Goal: Information Seeking & Learning: Learn about a topic

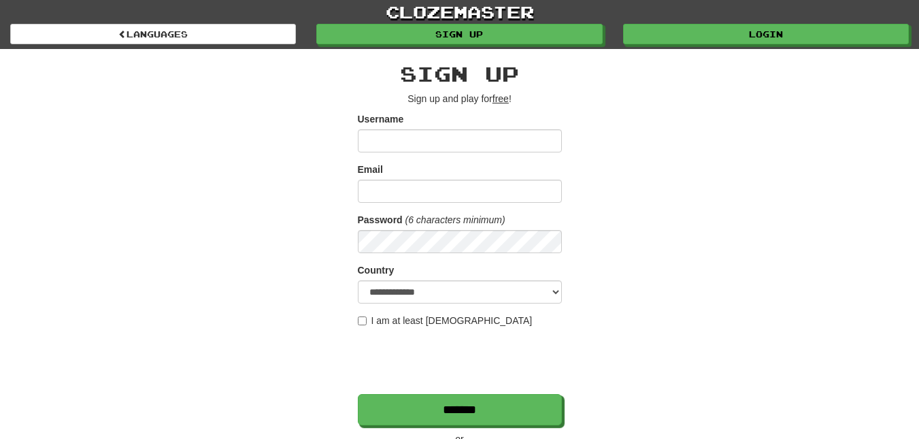
type input "********"
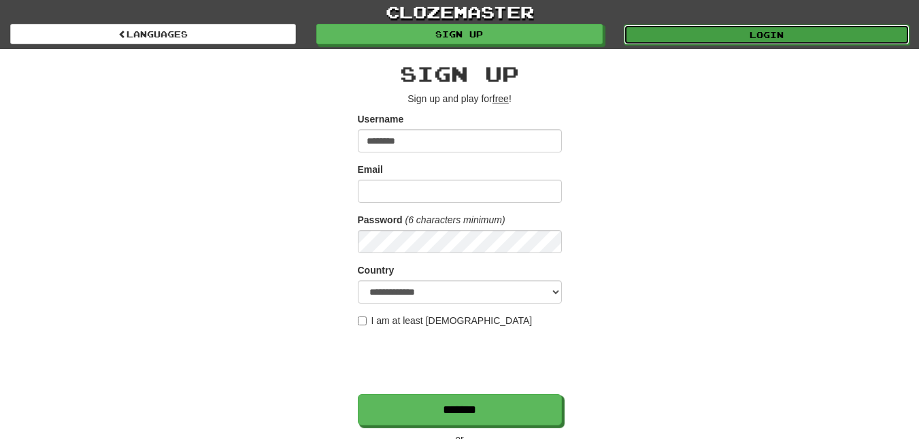
click at [673, 35] on link "Login" at bounding box center [766, 34] width 286 height 20
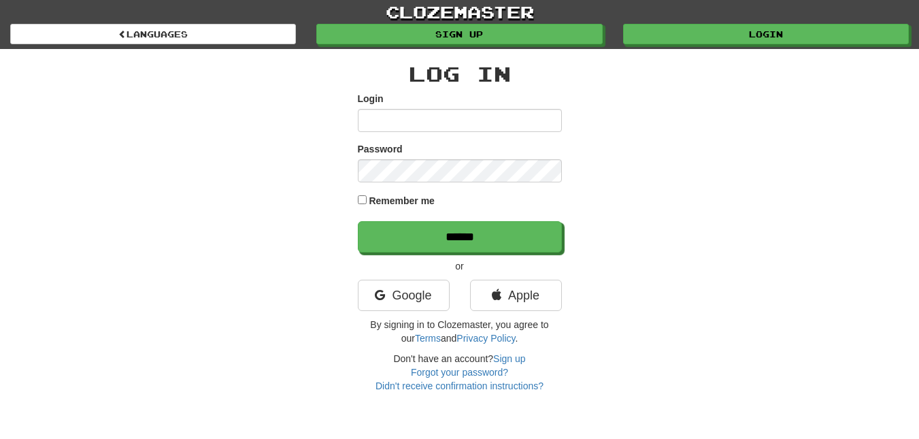
type input "********"
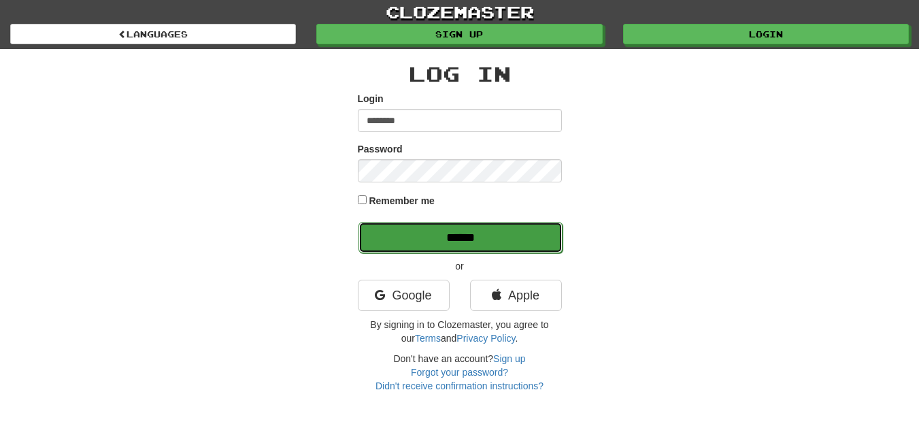
click at [437, 251] on input "******" at bounding box center [460, 237] width 204 height 31
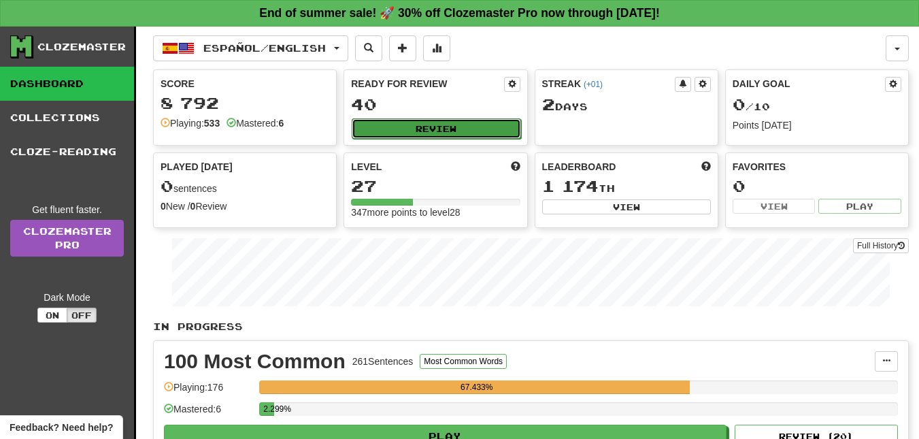
click at [487, 134] on button "Review" at bounding box center [436, 128] width 169 height 20
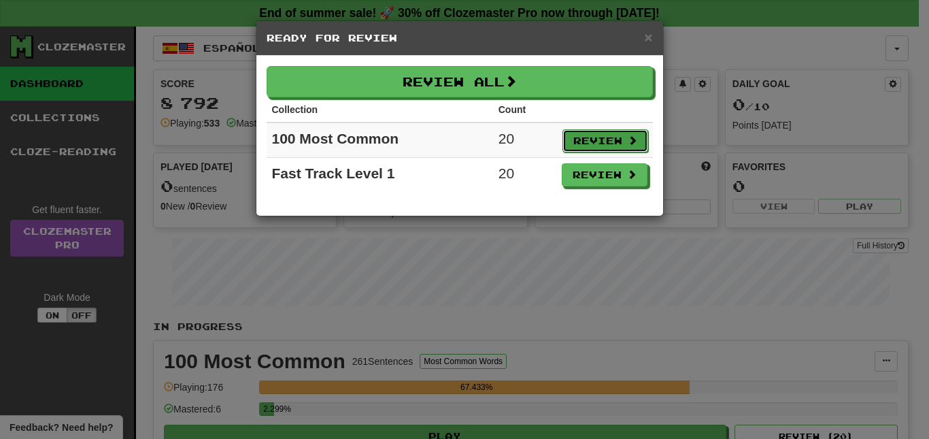
click at [619, 145] on button "Review" at bounding box center [605, 140] width 86 height 23
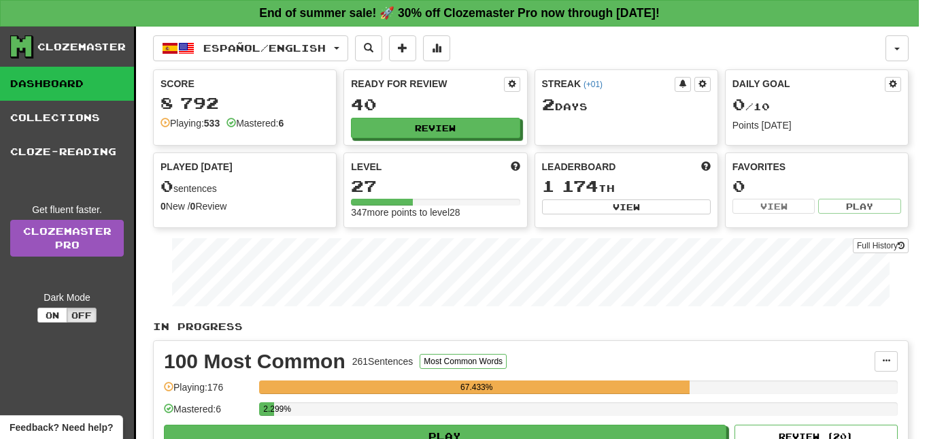
select select "**"
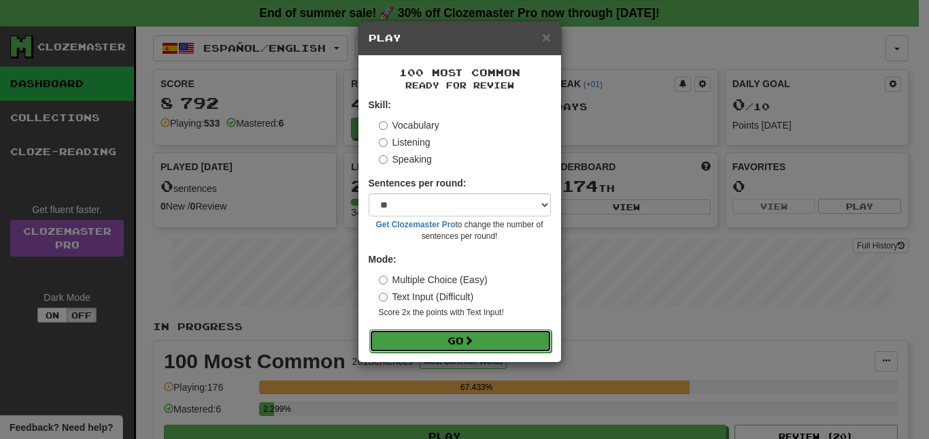
click at [437, 345] on button "Go" at bounding box center [460, 340] width 182 height 23
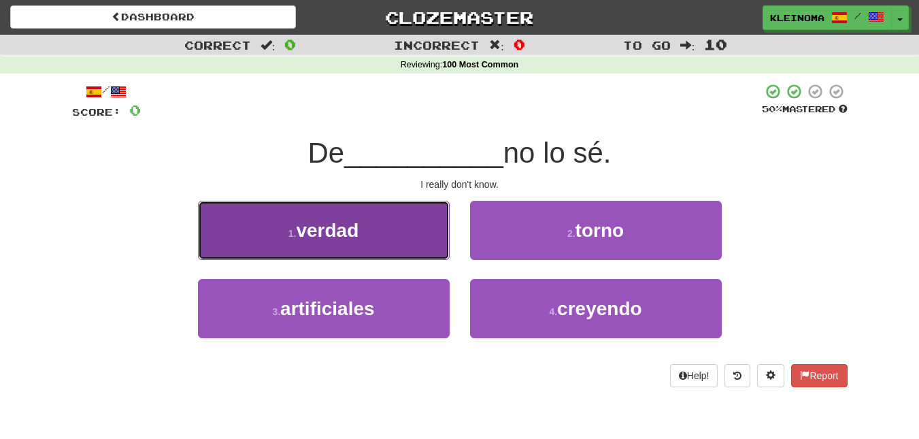
click at [373, 243] on button "1 . verdad" at bounding box center [324, 230] width 252 height 59
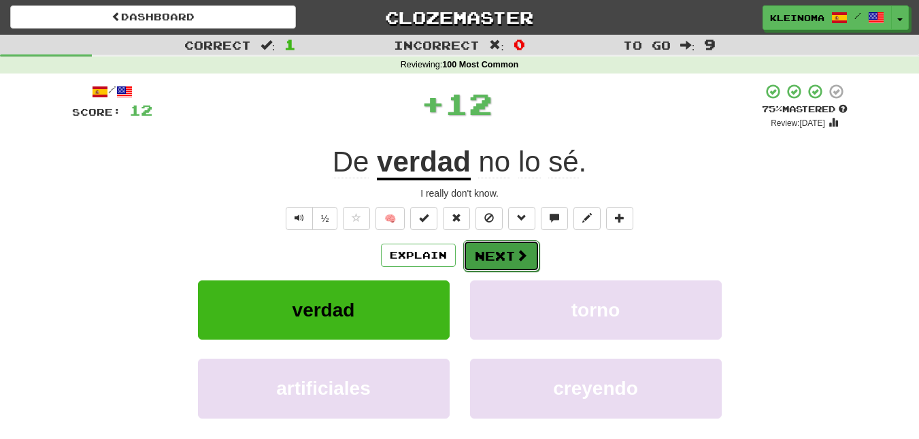
click at [528, 257] on button "Next" at bounding box center [501, 255] width 76 height 31
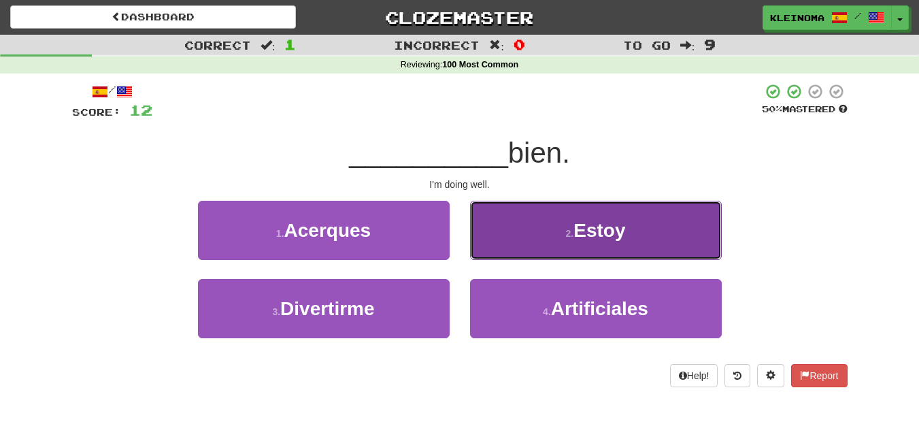
click at [527, 256] on button "2 . Estoy" at bounding box center [596, 230] width 252 height 59
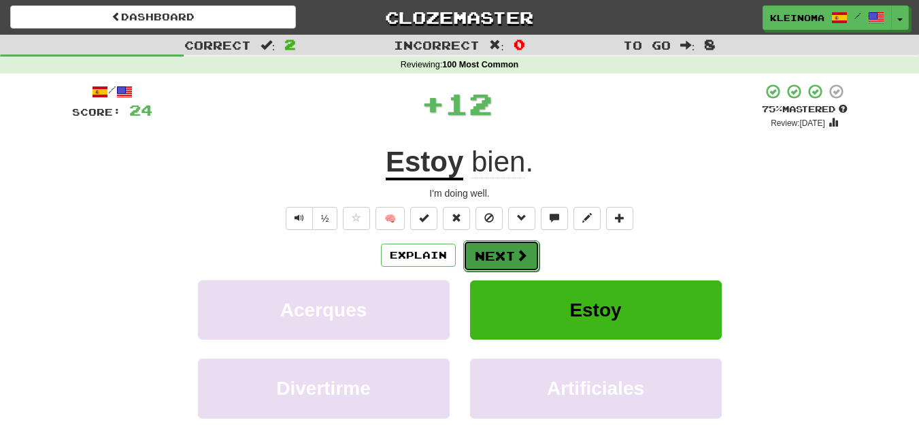
click at [513, 256] on button "Next" at bounding box center [501, 255] width 76 height 31
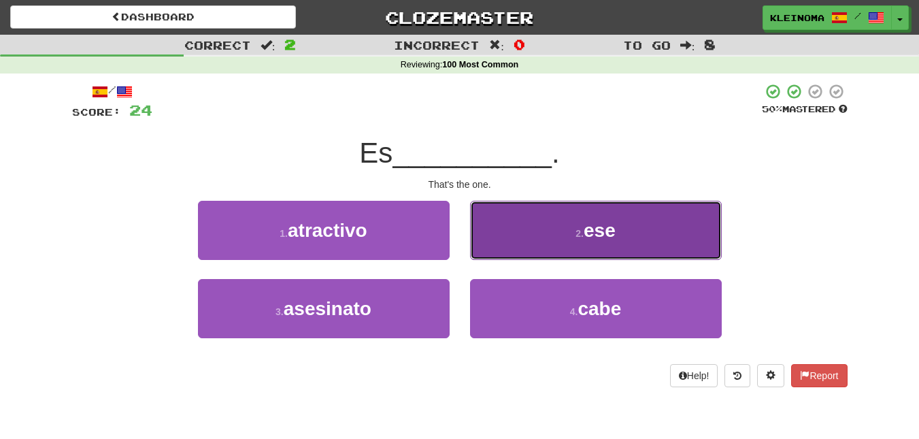
click at [490, 250] on button "2 . ese" at bounding box center [596, 230] width 252 height 59
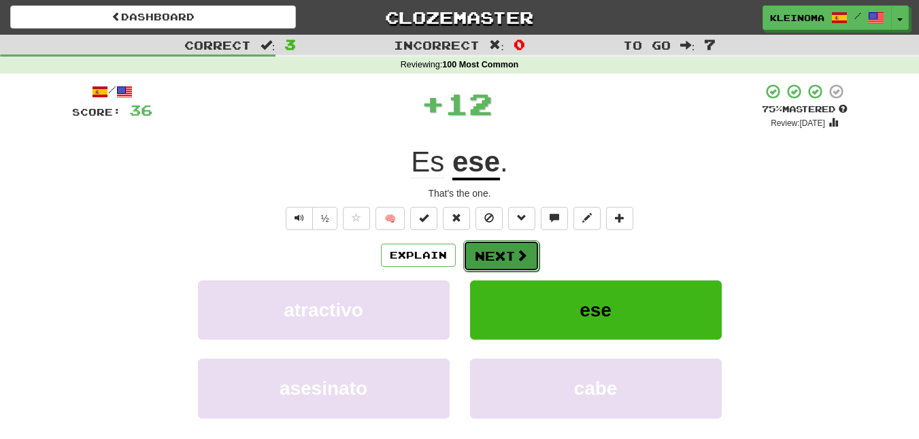
click at [486, 252] on button "Next" at bounding box center [501, 255] width 76 height 31
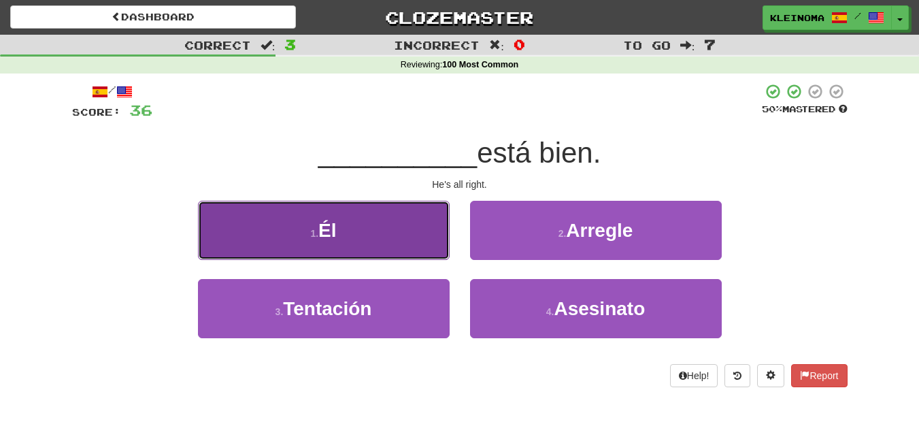
click at [415, 227] on button "1 . Él" at bounding box center [324, 230] width 252 height 59
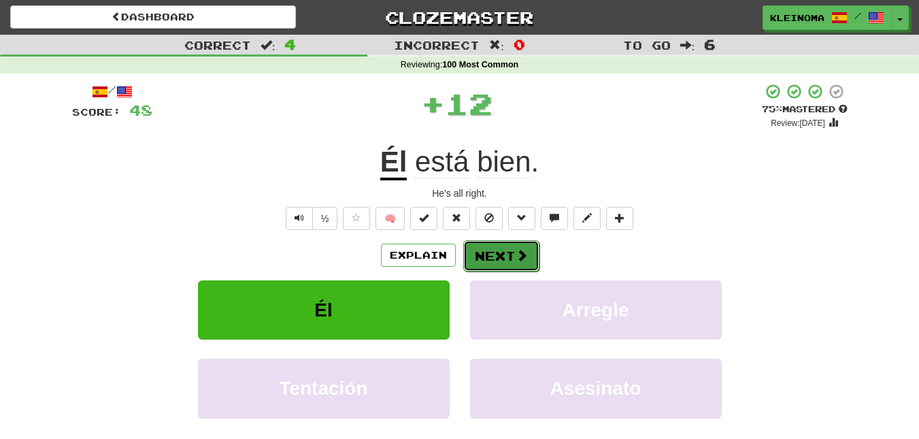
click at [517, 257] on span at bounding box center [521, 255] width 12 height 12
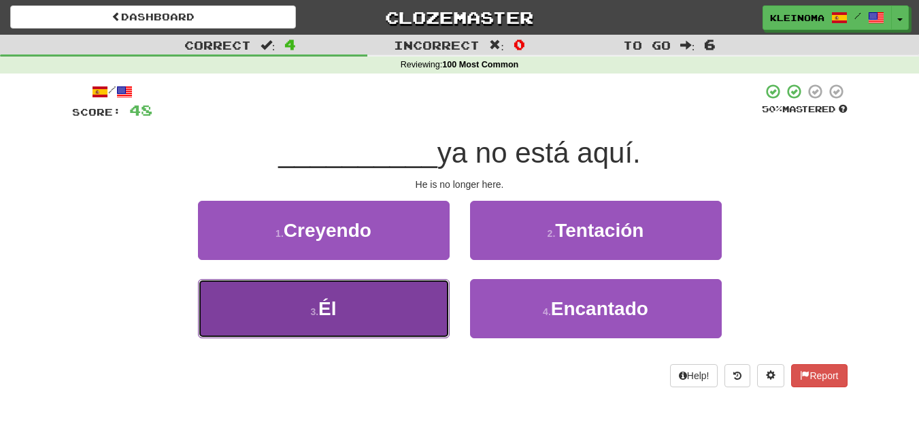
click at [383, 318] on button "3 . Él" at bounding box center [324, 308] width 252 height 59
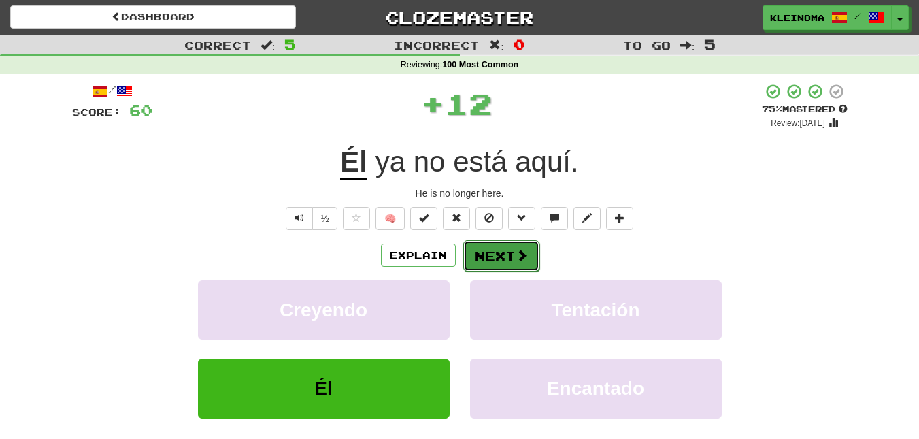
click at [488, 254] on button "Next" at bounding box center [501, 255] width 76 height 31
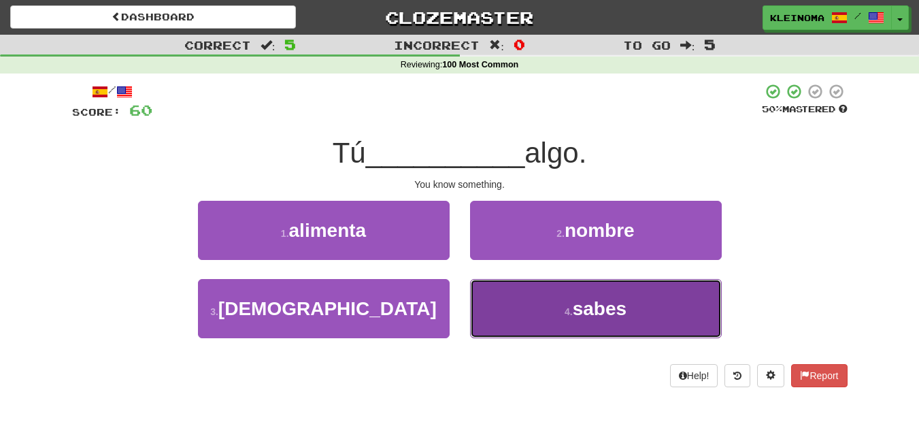
click at [565, 312] on small "4 ." at bounding box center [568, 311] width 8 height 11
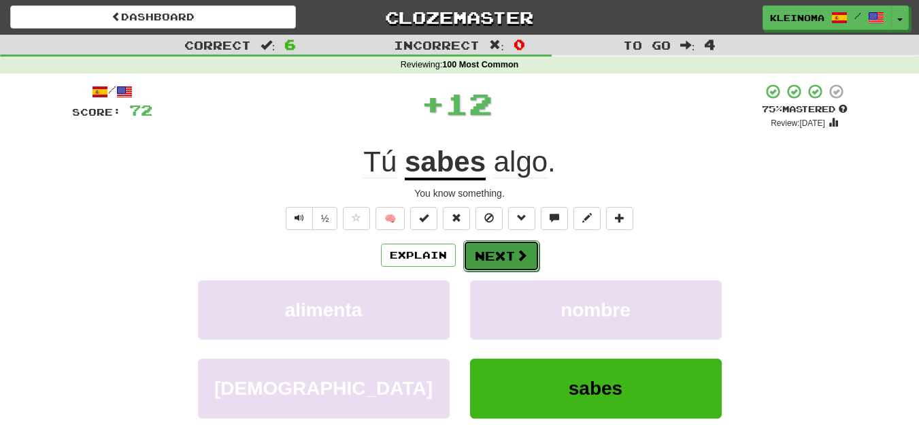
click at [502, 249] on button "Next" at bounding box center [501, 255] width 76 height 31
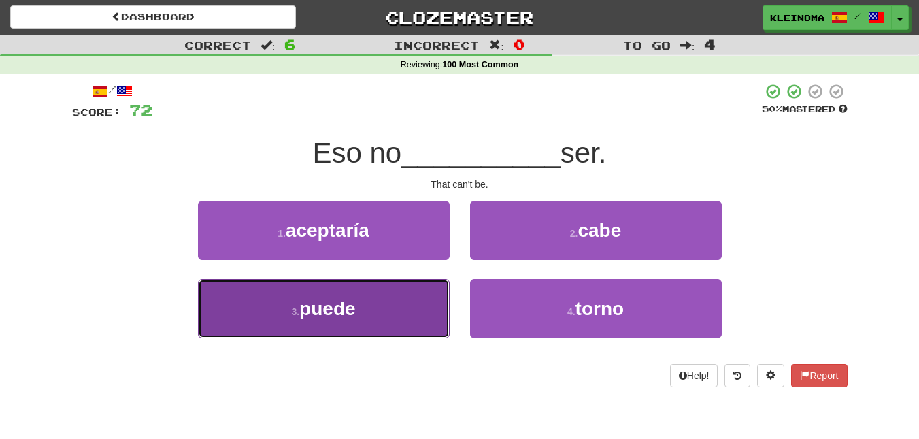
click at [400, 329] on button "3 . puede" at bounding box center [324, 308] width 252 height 59
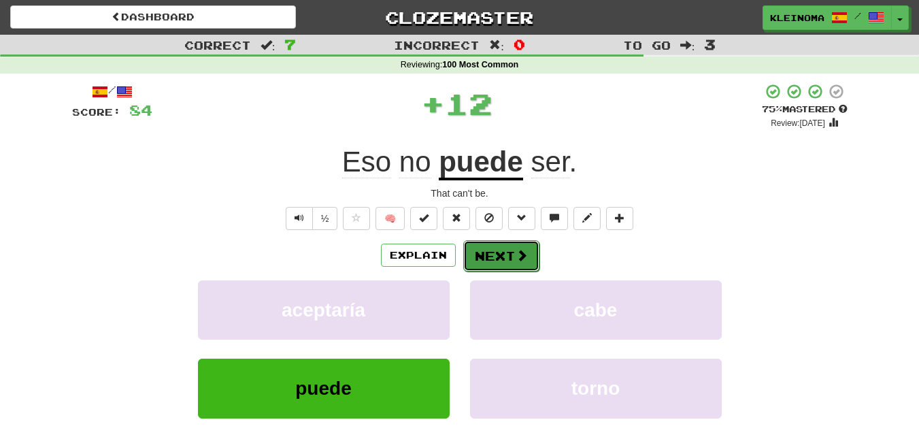
click at [517, 263] on button "Next" at bounding box center [501, 255] width 76 height 31
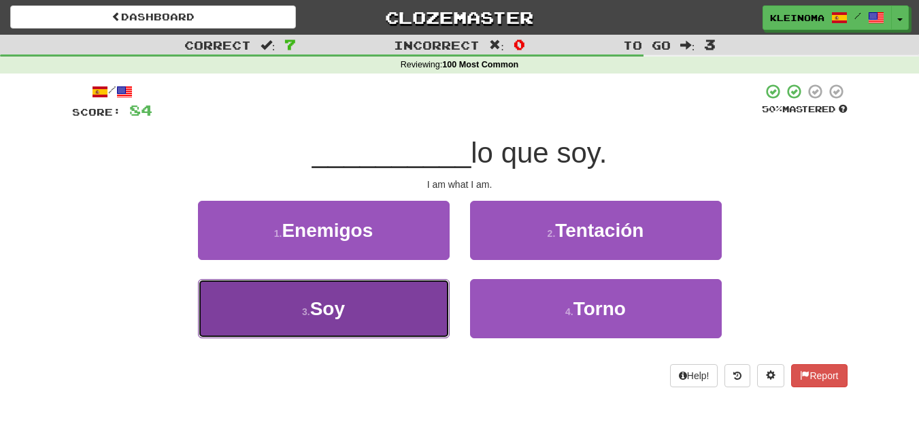
click at [388, 323] on button "3 . Soy" at bounding box center [324, 308] width 252 height 59
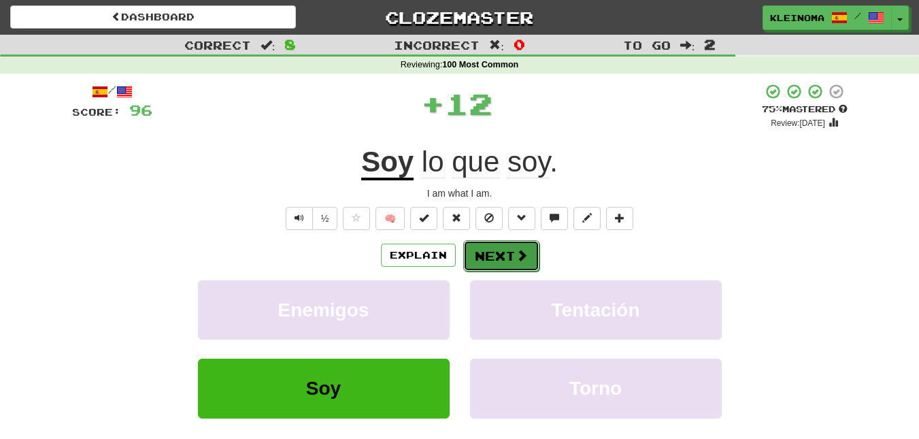
click at [499, 261] on button "Next" at bounding box center [501, 255] width 76 height 31
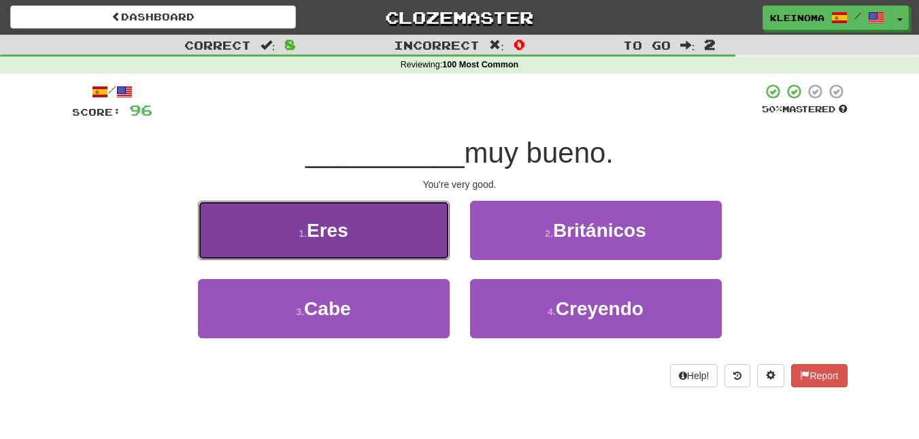
click at [392, 206] on button "1 . Eres" at bounding box center [324, 230] width 252 height 59
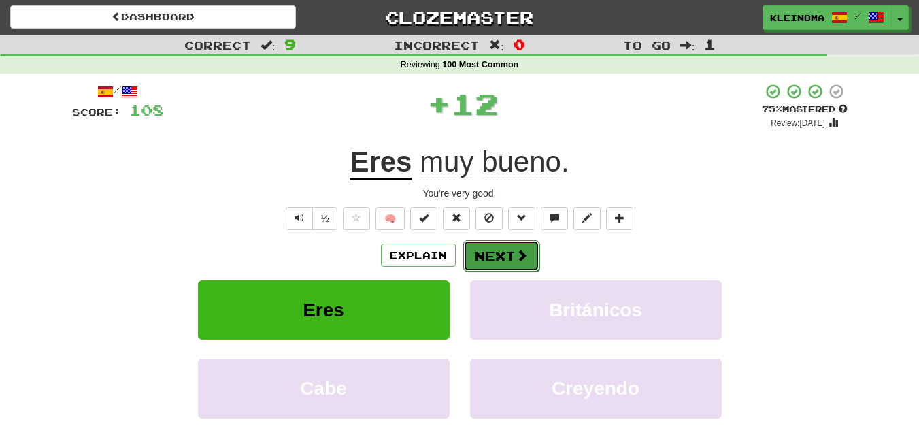
click at [531, 263] on button "Next" at bounding box center [501, 255] width 76 height 31
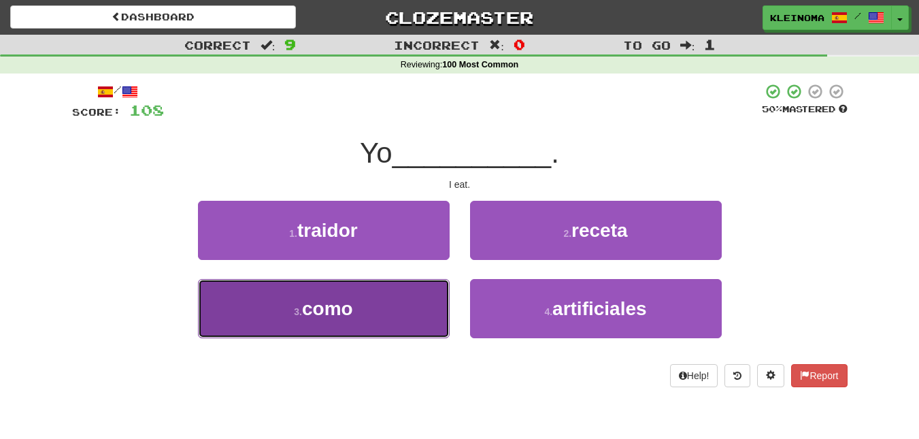
click at [395, 305] on button "3 . como" at bounding box center [324, 308] width 252 height 59
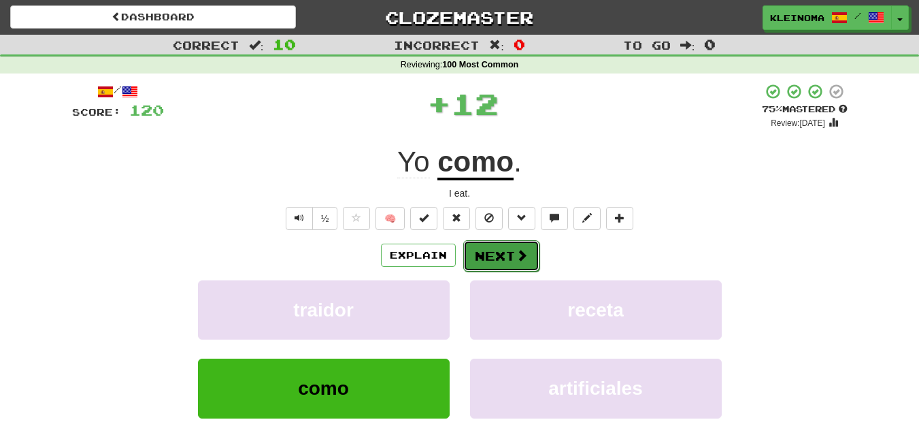
click at [504, 253] on button "Next" at bounding box center [501, 255] width 76 height 31
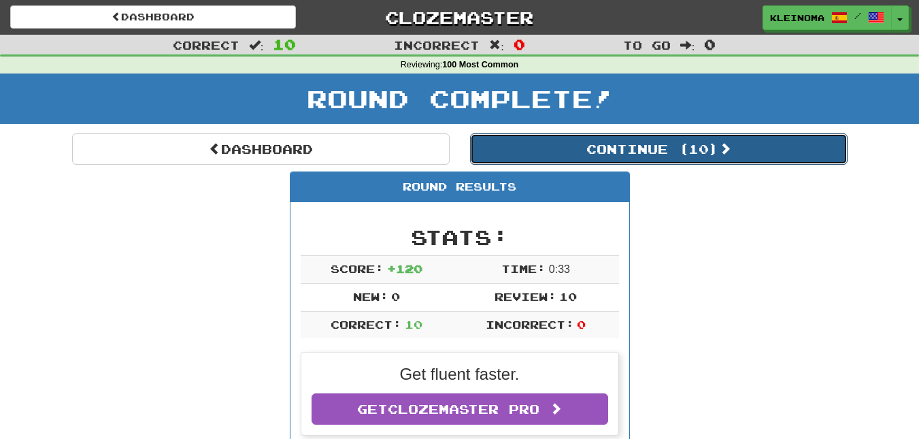
click at [507, 158] on button "Continue ( 10 )" at bounding box center [658, 148] width 377 height 31
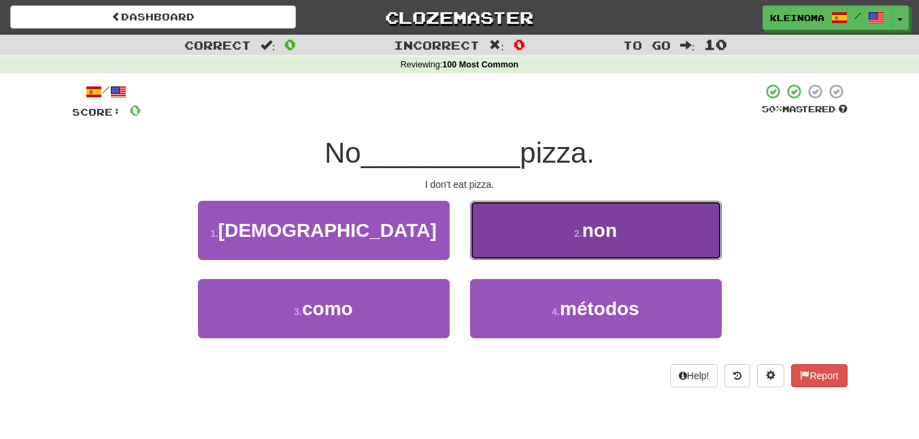
click at [549, 218] on button "2 . non" at bounding box center [596, 230] width 252 height 59
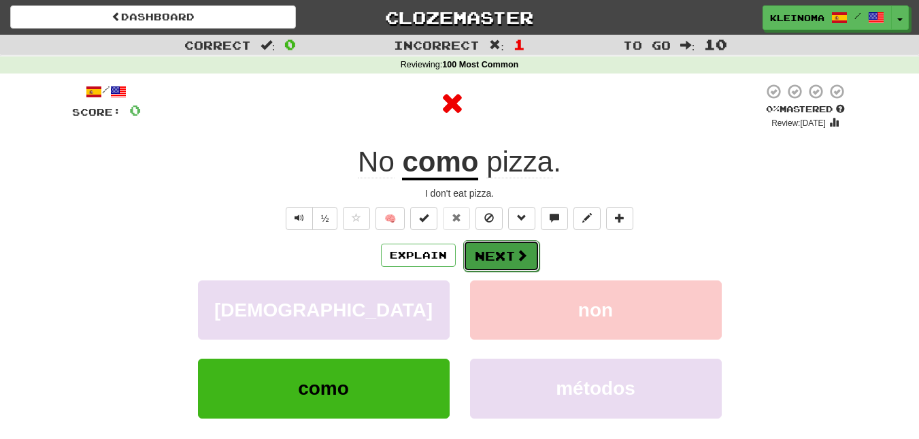
click at [497, 257] on button "Next" at bounding box center [501, 255] width 76 height 31
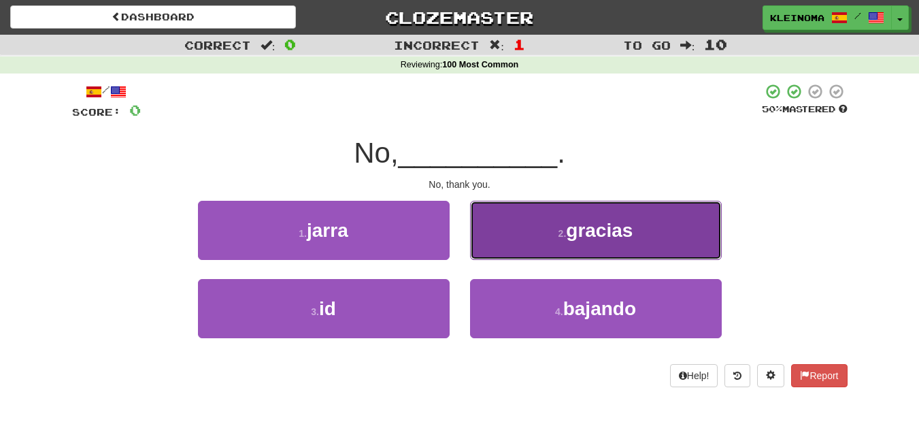
click at [553, 238] on button "2 . gracias" at bounding box center [596, 230] width 252 height 59
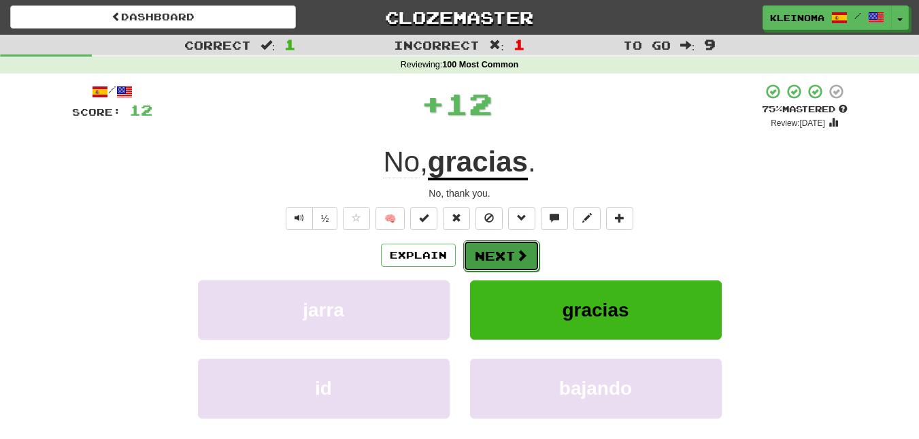
click at [525, 258] on span at bounding box center [521, 255] width 12 height 12
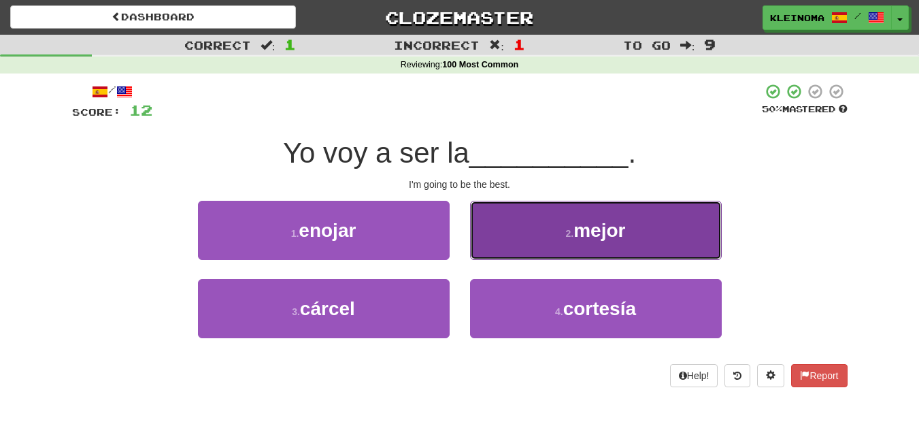
click at [546, 229] on button "2 . mejor" at bounding box center [596, 230] width 252 height 59
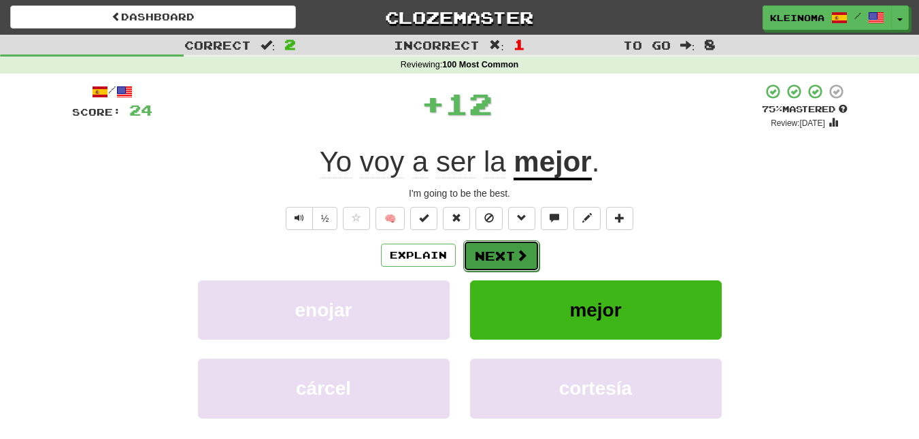
click at [488, 259] on button "Next" at bounding box center [501, 255] width 76 height 31
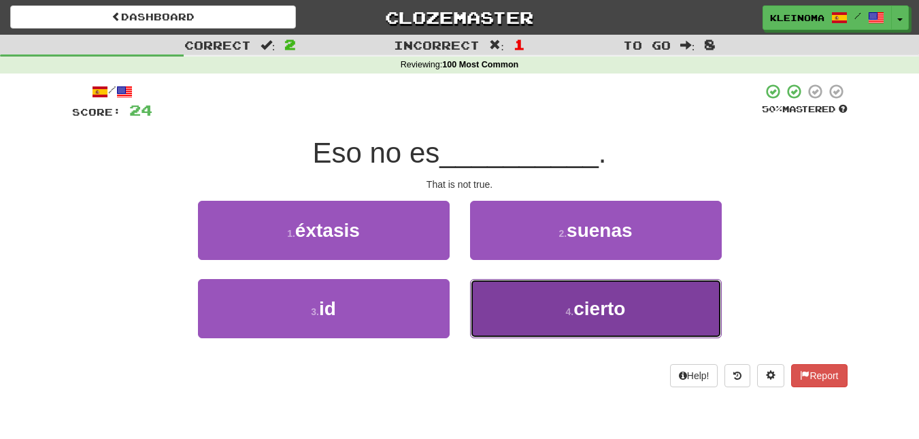
click at [528, 316] on button "4 . cierto" at bounding box center [596, 308] width 252 height 59
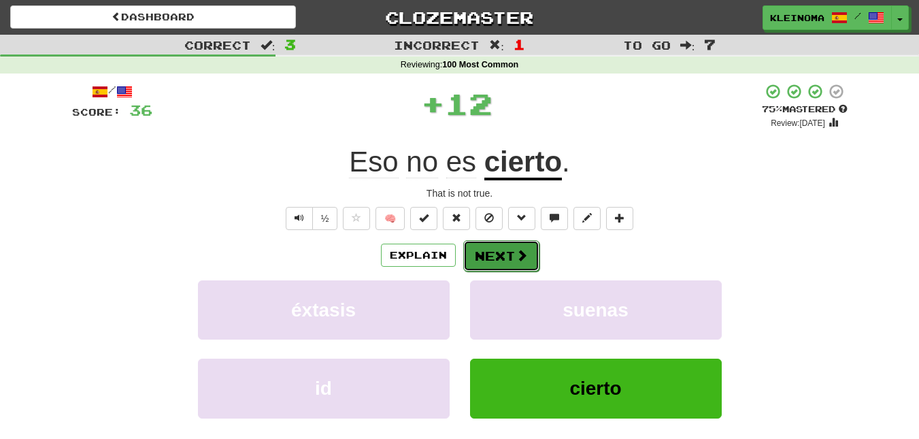
click at [522, 255] on span at bounding box center [521, 255] width 12 height 12
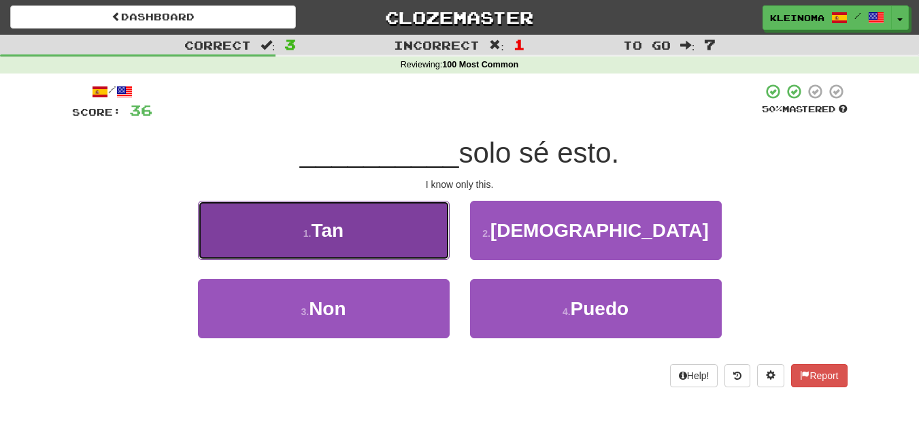
click at [405, 234] on button "1 . Tan" at bounding box center [324, 230] width 252 height 59
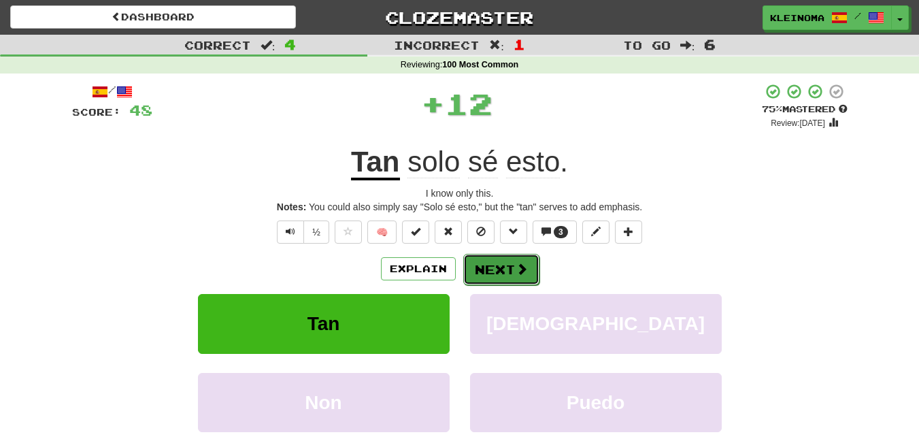
click at [504, 271] on button "Next" at bounding box center [501, 269] width 76 height 31
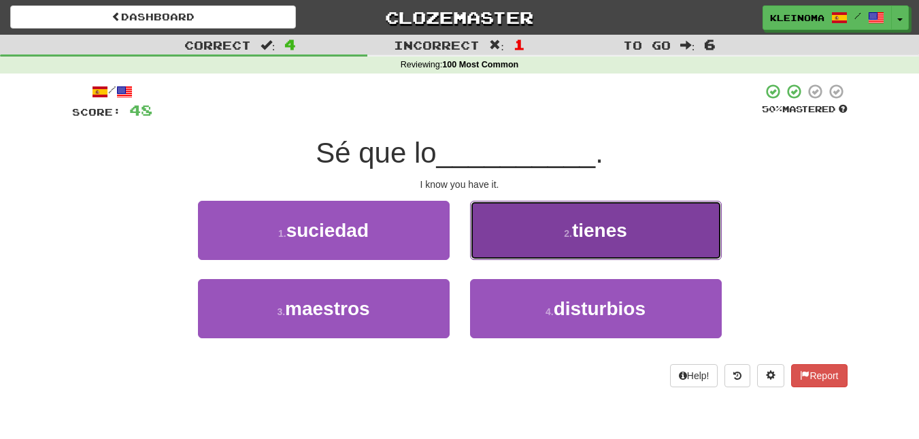
click at [592, 240] on span "tienes" at bounding box center [599, 230] width 55 height 21
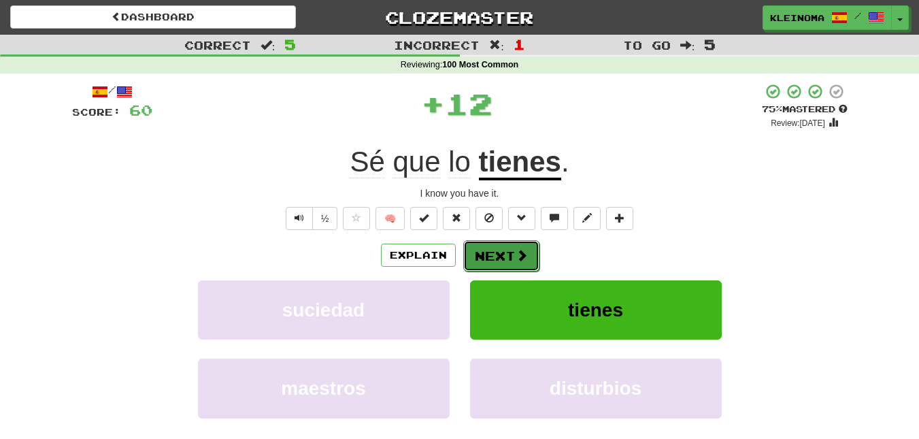
click at [511, 256] on button "Next" at bounding box center [501, 255] width 76 height 31
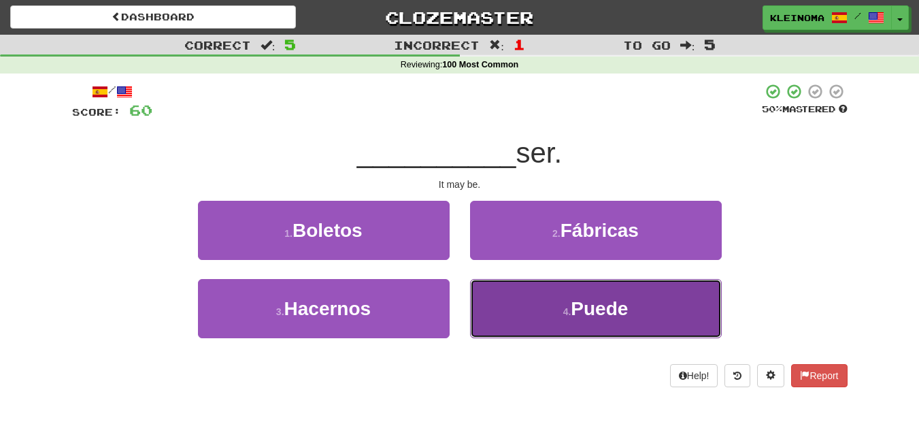
click at [561, 324] on button "4 . Puede" at bounding box center [596, 308] width 252 height 59
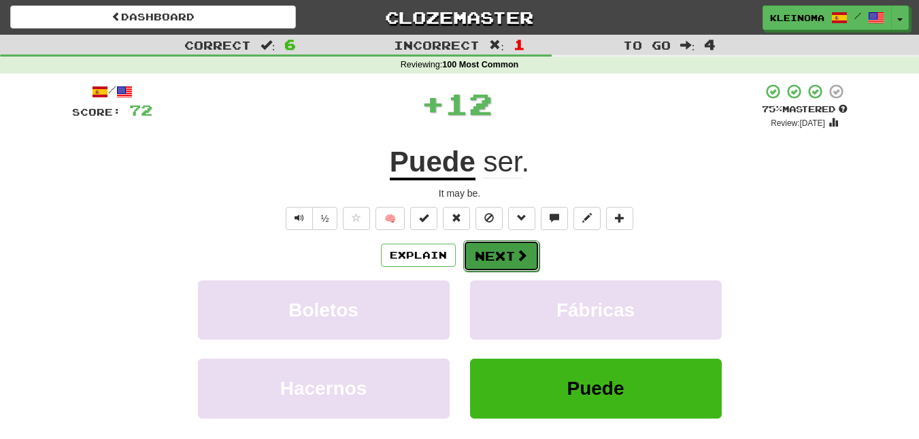
click at [502, 247] on button "Next" at bounding box center [501, 255] width 76 height 31
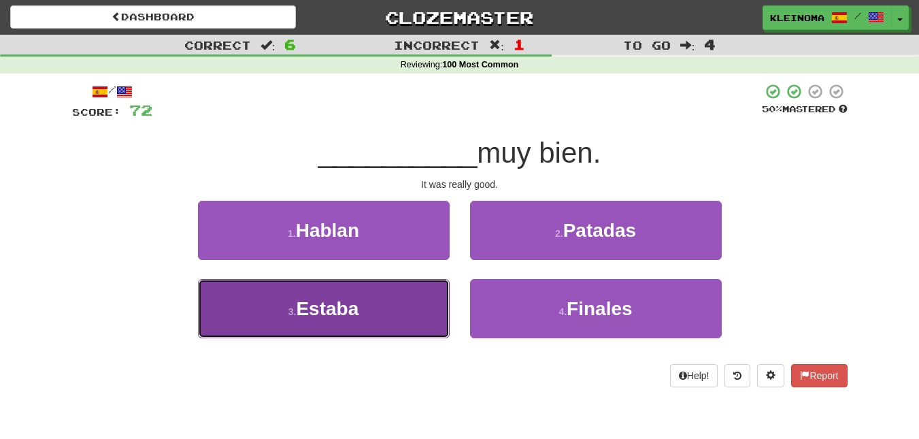
click at [382, 305] on button "3 . Estaba" at bounding box center [324, 308] width 252 height 59
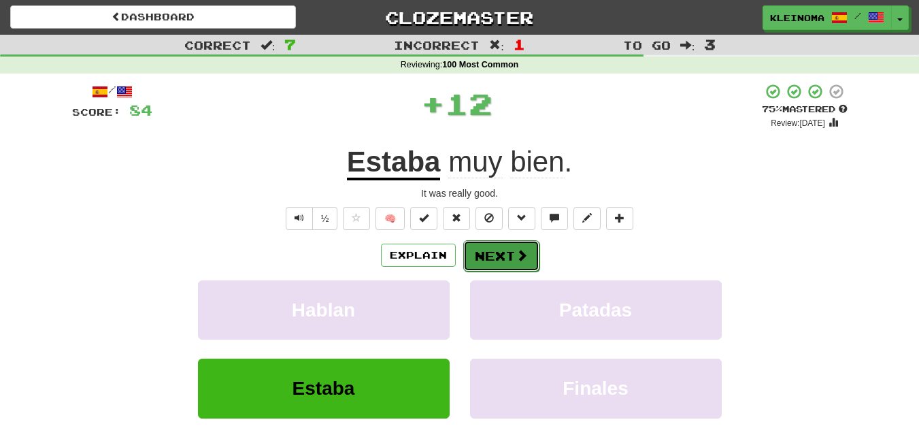
click at [491, 254] on button "Next" at bounding box center [501, 255] width 76 height 31
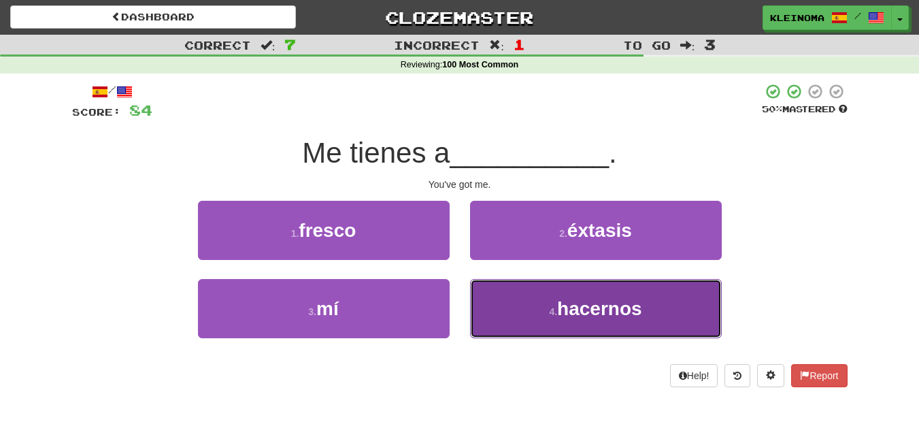
click at [545, 310] on button "4 . hacernos" at bounding box center [596, 308] width 252 height 59
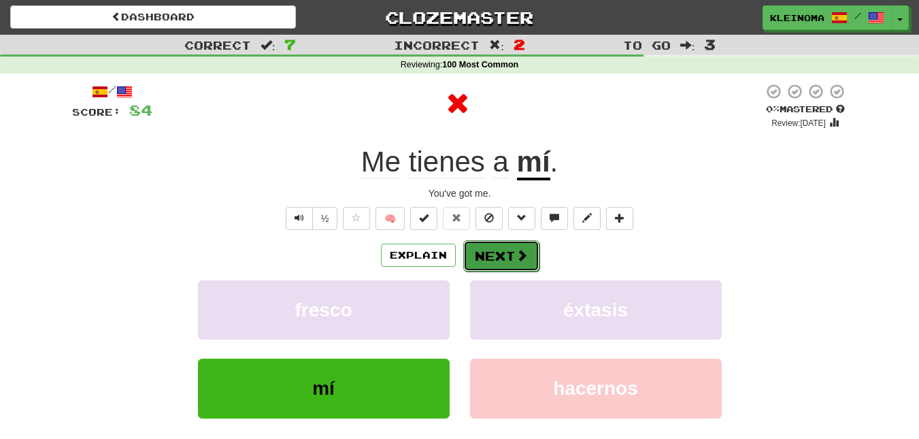
click at [498, 252] on button "Next" at bounding box center [501, 255] width 76 height 31
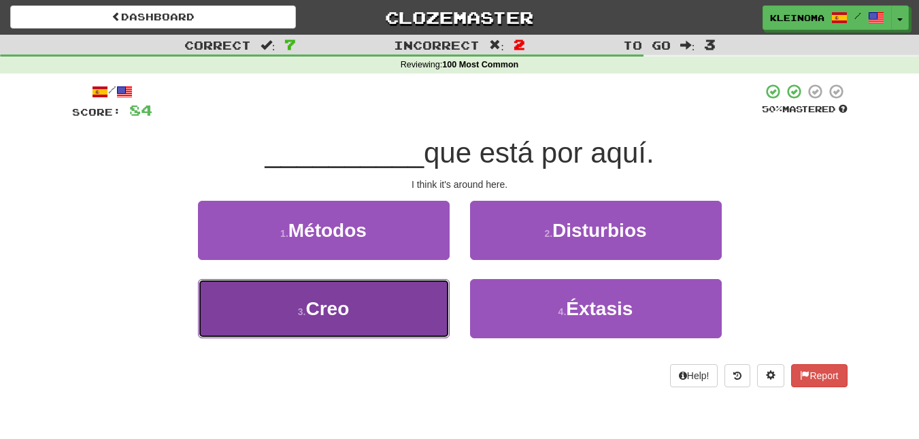
click at [416, 307] on button "3 . Creo" at bounding box center [324, 308] width 252 height 59
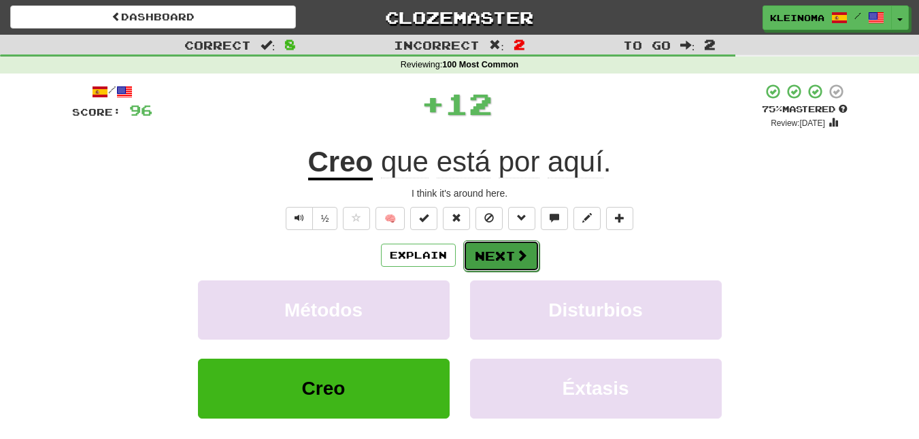
click at [494, 253] on button "Next" at bounding box center [501, 255] width 76 height 31
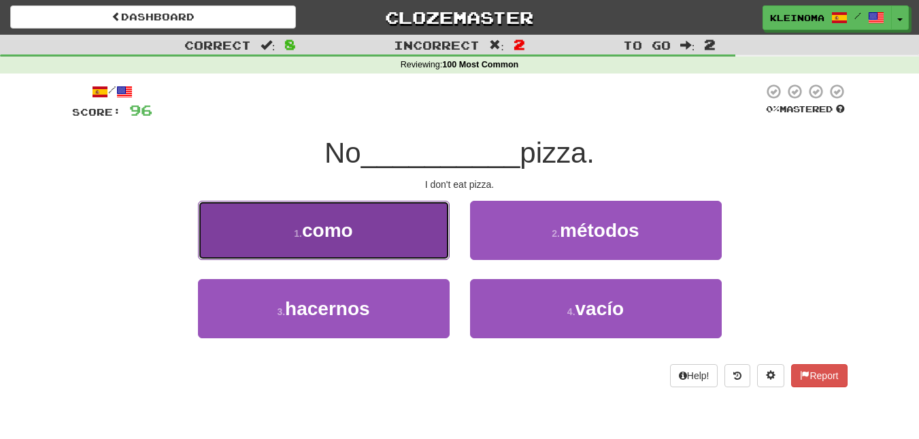
click at [396, 225] on button "1 . como" at bounding box center [324, 230] width 252 height 59
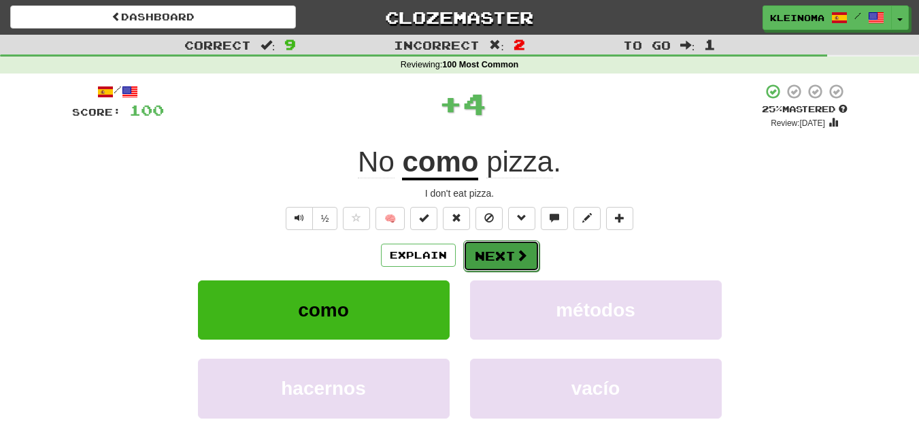
click at [491, 249] on button "Next" at bounding box center [501, 255] width 76 height 31
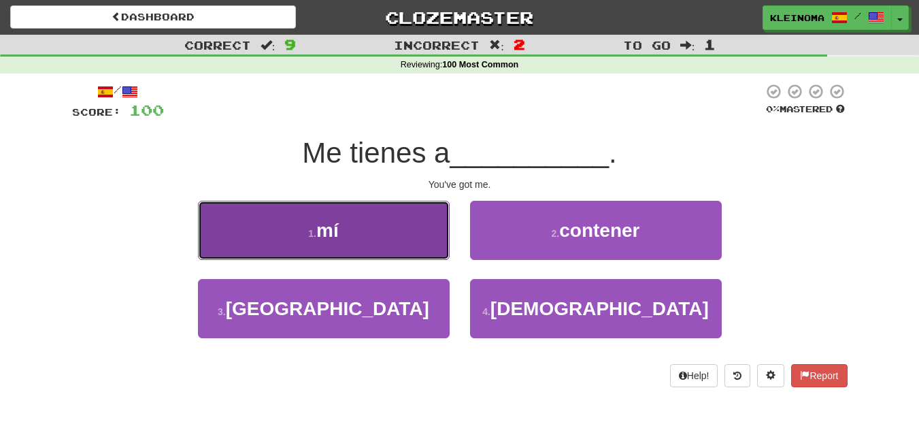
click at [415, 225] on button "1 . mí" at bounding box center [324, 230] width 252 height 59
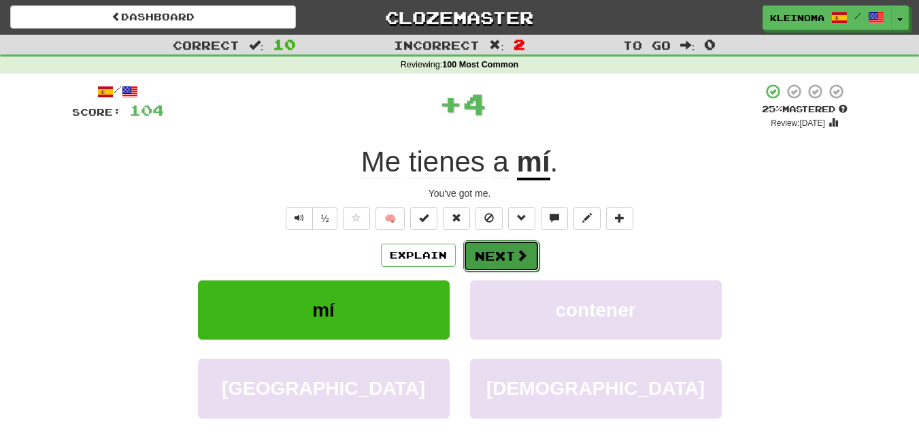
click at [494, 254] on button "Next" at bounding box center [501, 255] width 76 height 31
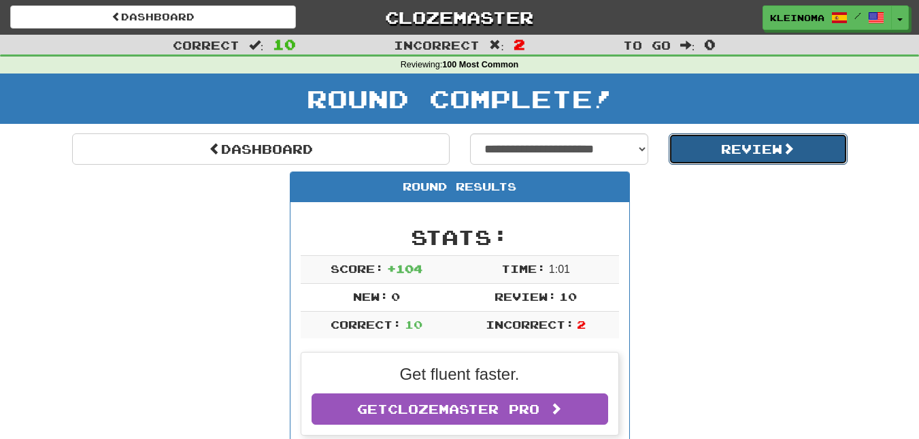
click at [757, 155] on button "Review" at bounding box center [757, 148] width 179 height 31
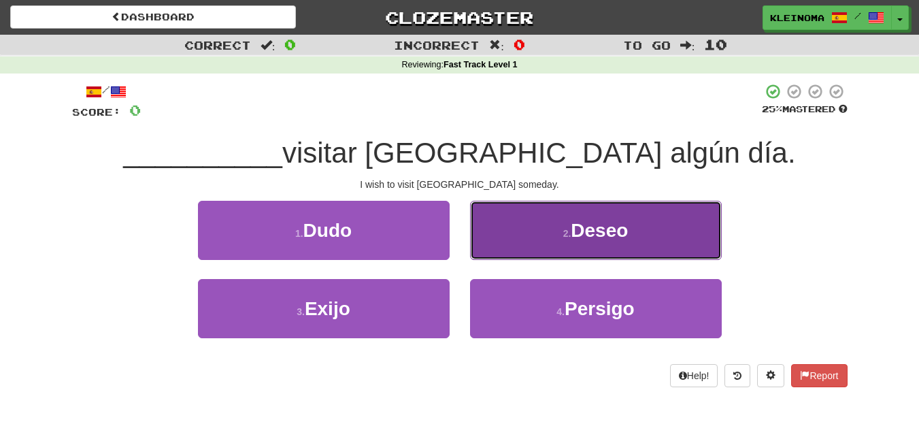
click at [487, 247] on button "2 . Deseo" at bounding box center [596, 230] width 252 height 59
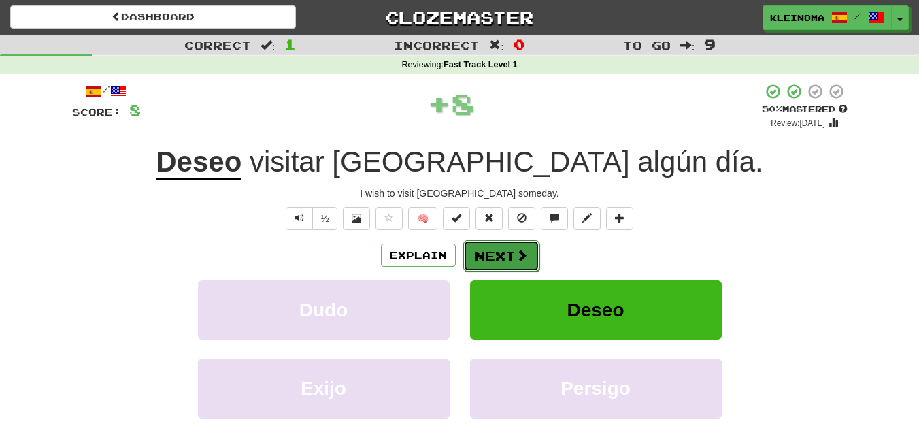
click at [485, 254] on button "Next" at bounding box center [501, 255] width 76 height 31
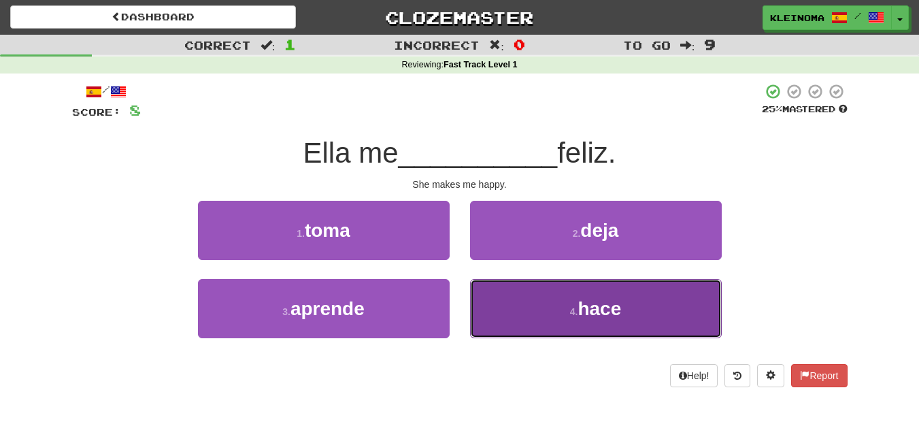
click at [540, 306] on button "4 . hace" at bounding box center [596, 308] width 252 height 59
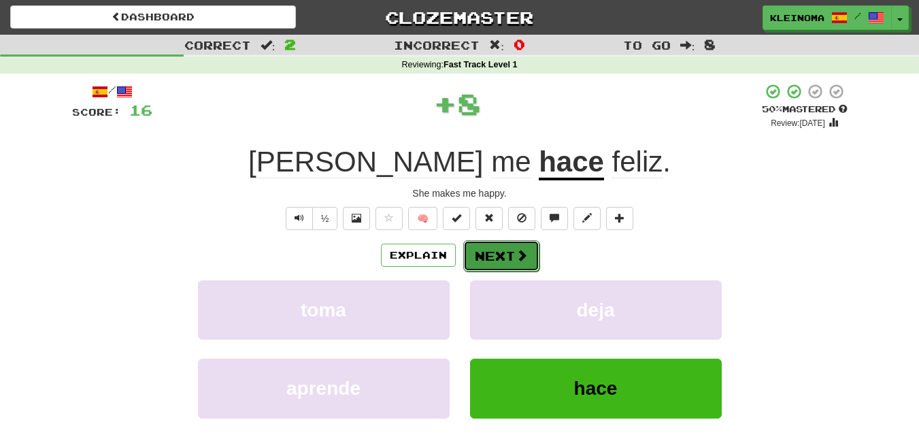
click at [493, 256] on button "Next" at bounding box center [501, 255] width 76 height 31
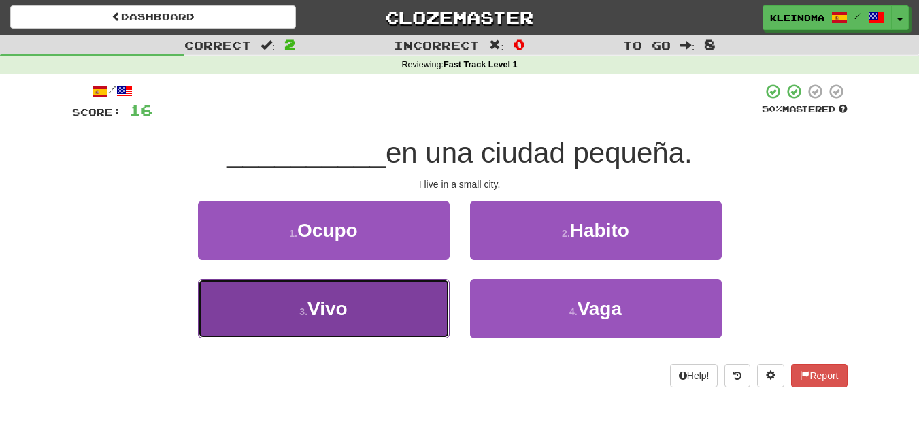
click at [393, 293] on button "3 . Vivo" at bounding box center [324, 308] width 252 height 59
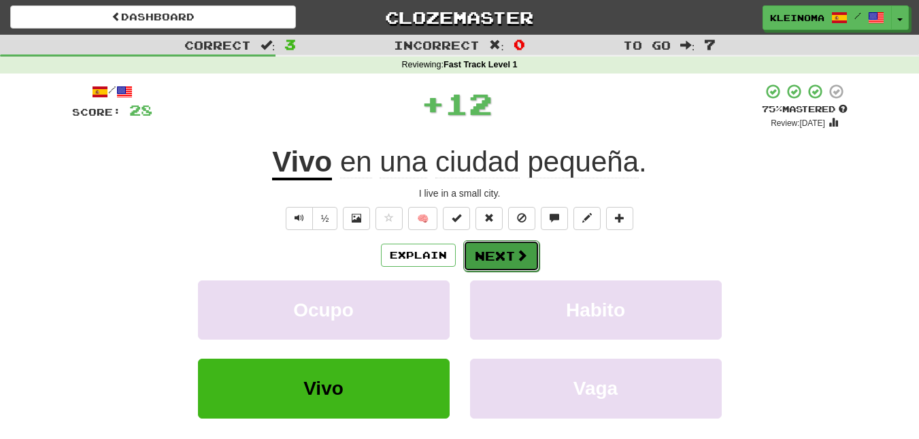
click at [496, 258] on button "Next" at bounding box center [501, 255] width 76 height 31
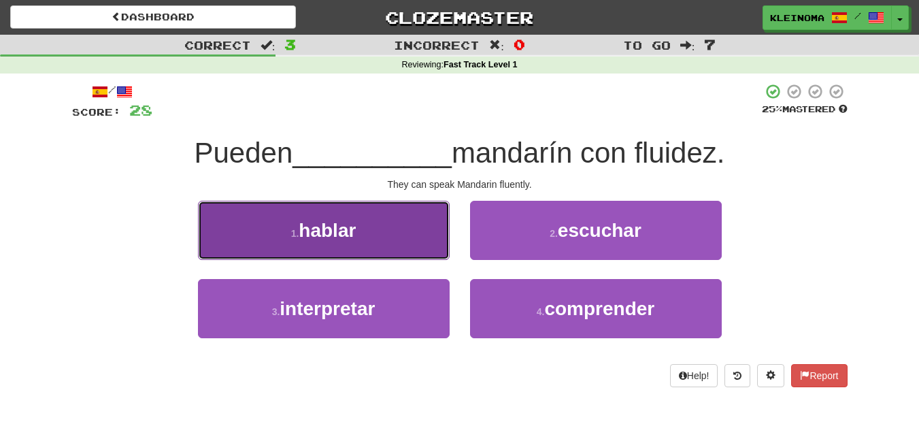
click at [389, 247] on button "1 . hablar" at bounding box center [324, 230] width 252 height 59
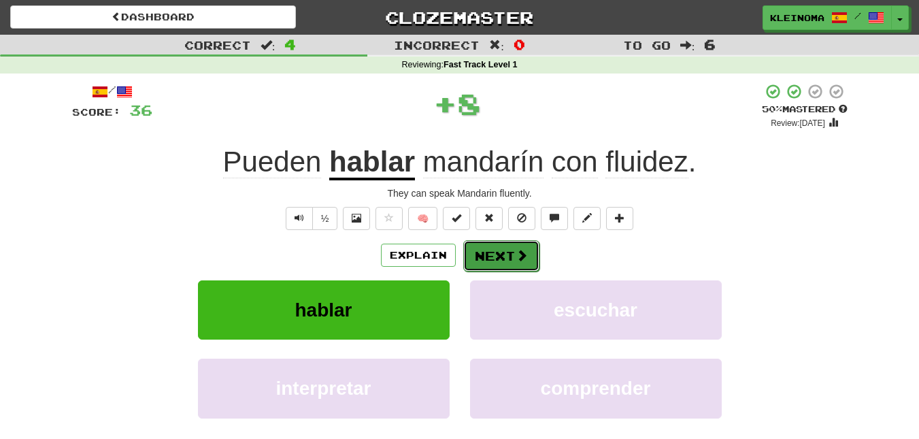
click at [483, 258] on button "Next" at bounding box center [501, 255] width 76 height 31
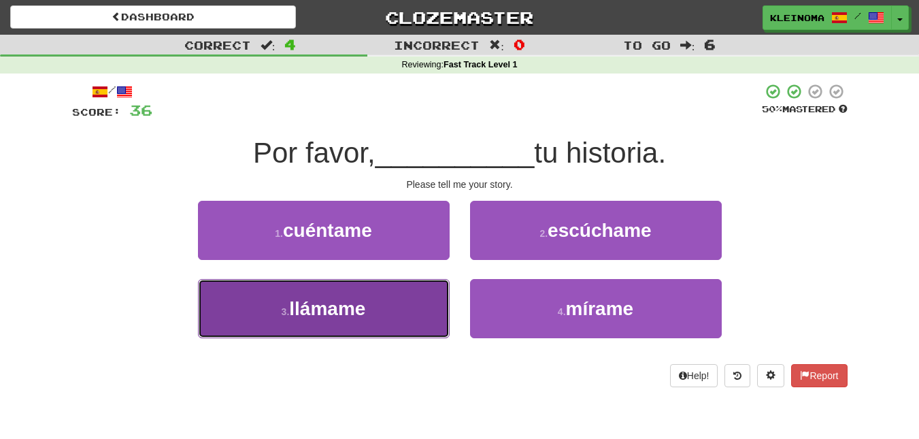
click at [419, 312] on button "3 . llámame" at bounding box center [324, 308] width 252 height 59
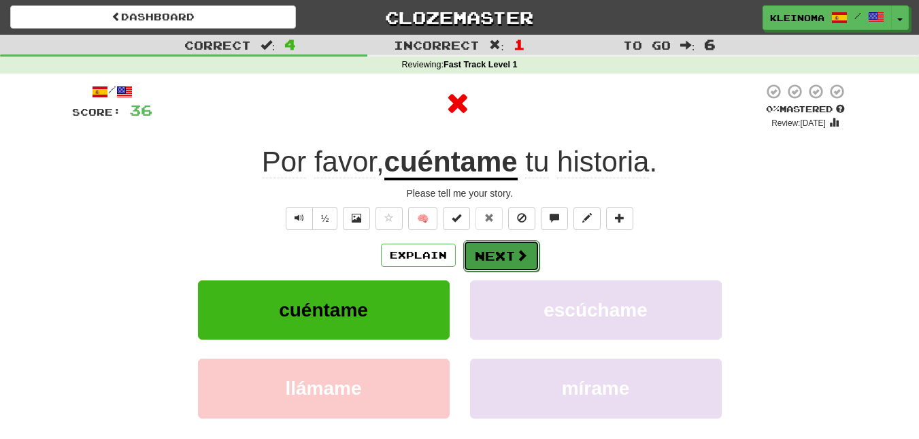
click at [492, 243] on button "Next" at bounding box center [501, 255] width 76 height 31
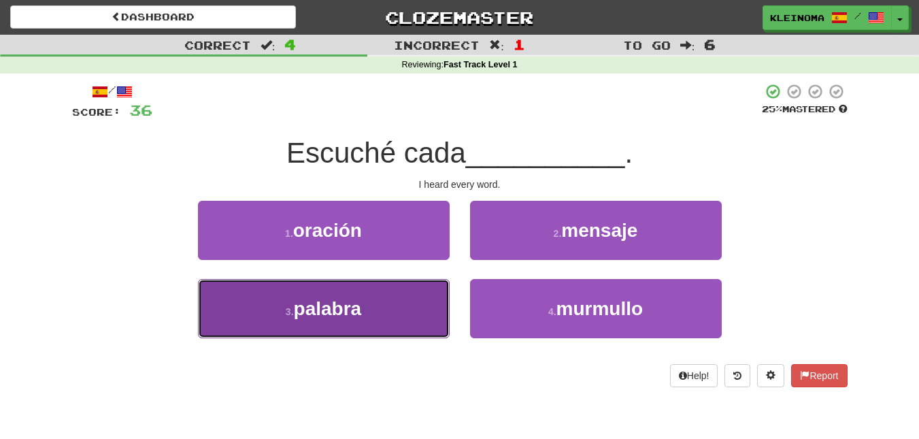
click at [362, 310] on span "palabra" at bounding box center [328, 308] width 68 height 21
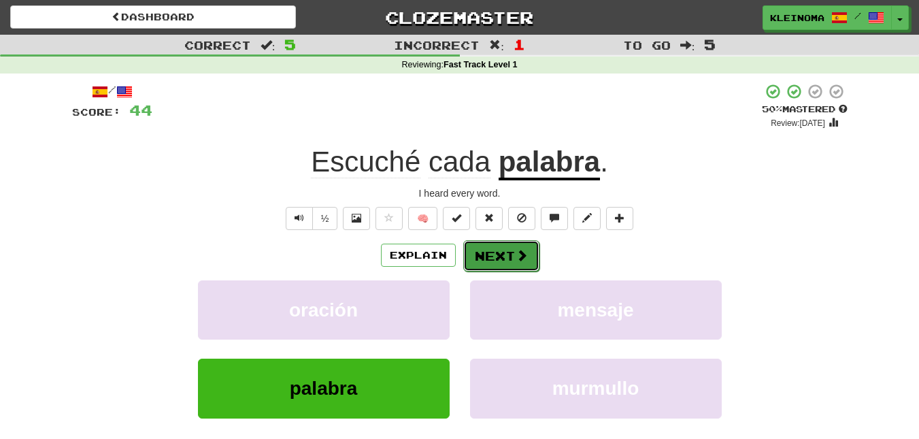
click at [519, 250] on span at bounding box center [521, 255] width 12 height 12
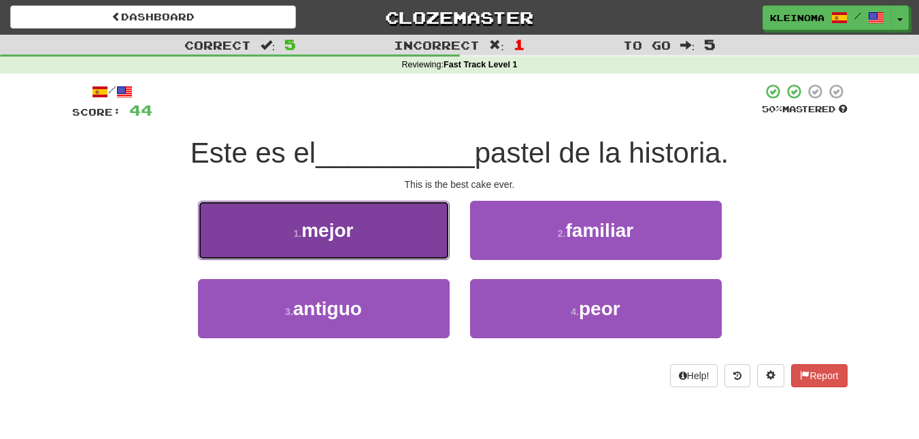
click at [417, 255] on button "1 . mejor" at bounding box center [324, 230] width 252 height 59
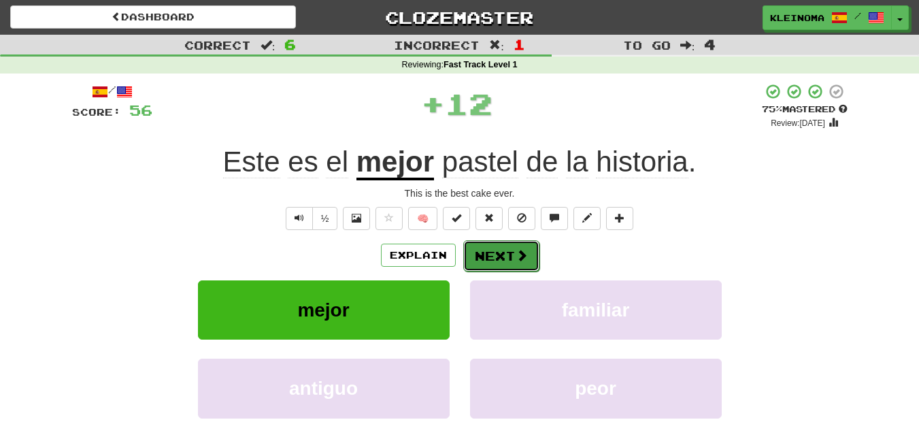
click at [480, 256] on button "Next" at bounding box center [501, 255] width 76 height 31
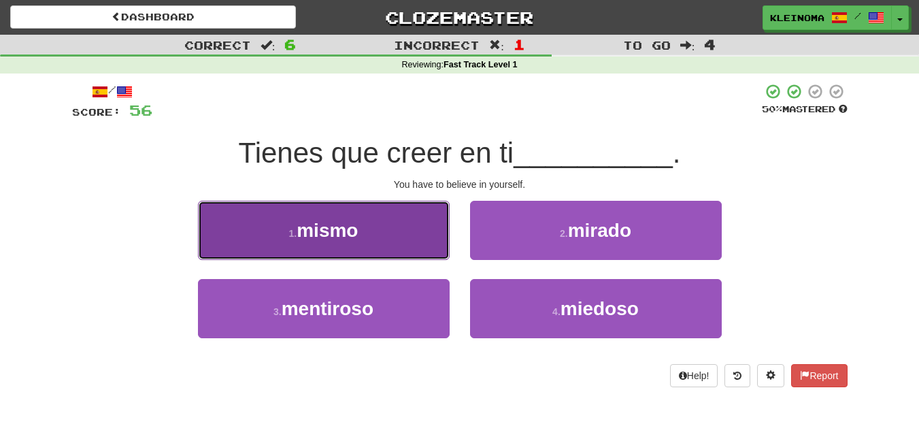
click at [408, 226] on button "1 . mismo" at bounding box center [324, 230] width 252 height 59
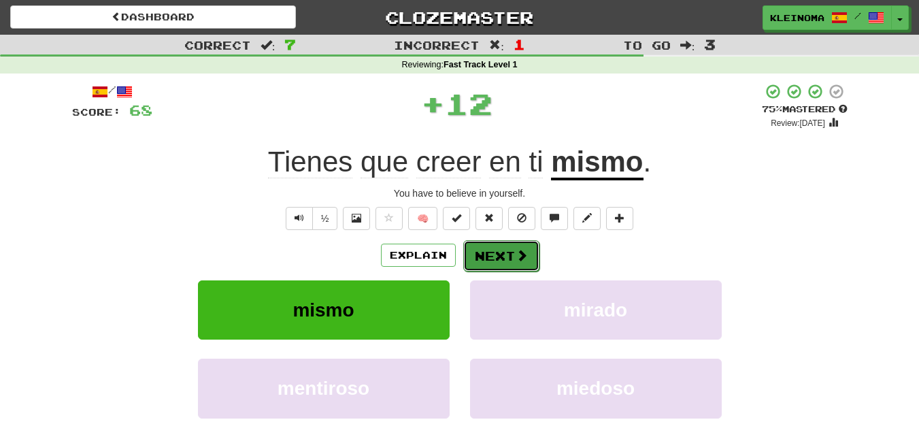
click at [505, 256] on button "Next" at bounding box center [501, 255] width 76 height 31
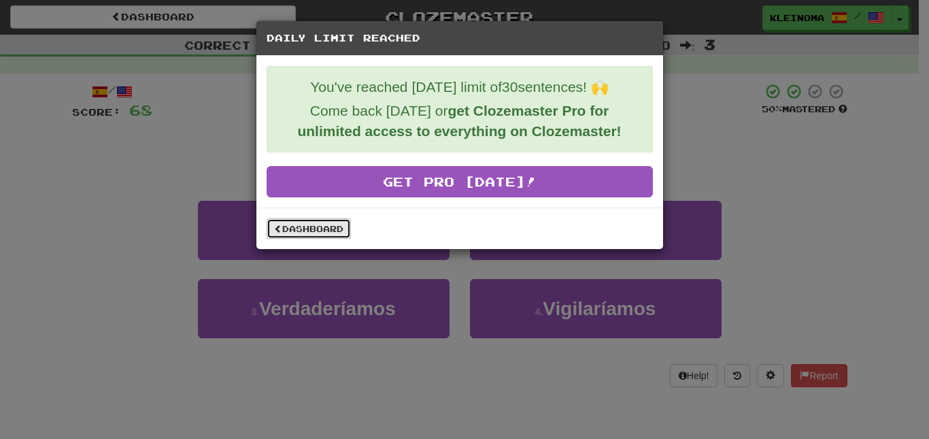
click at [343, 229] on link "Dashboard" at bounding box center [309, 228] width 84 height 20
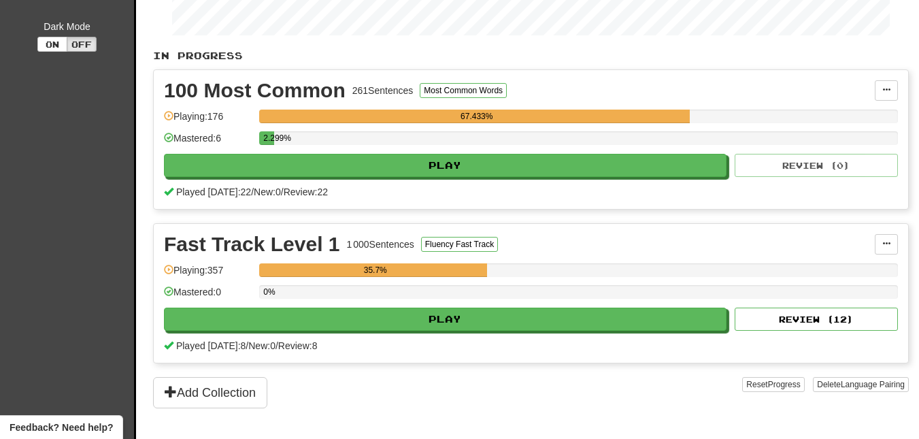
scroll to position [273, 0]
